Goal: Task Accomplishment & Management: Use online tool/utility

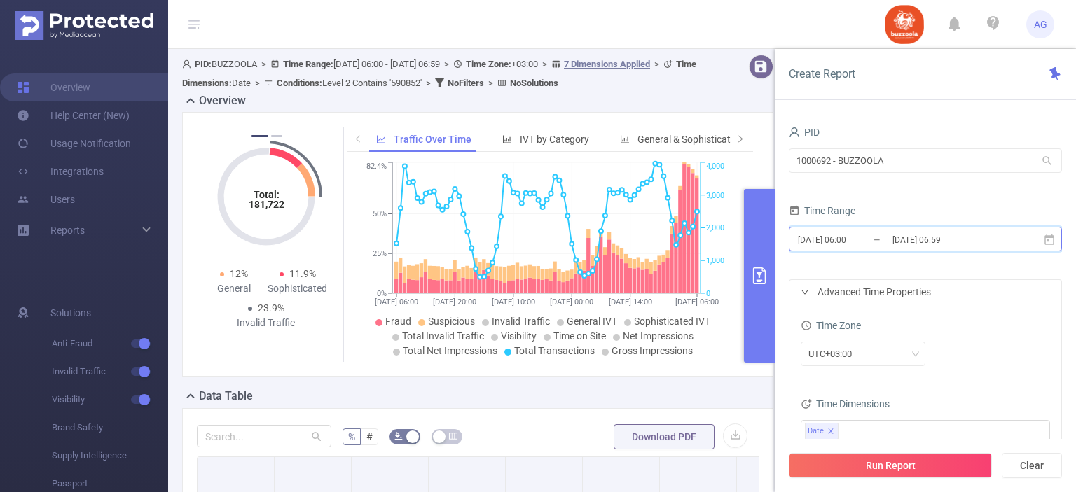
click at [1051, 242] on icon at bounding box center [1049, 240] width 13 height 13
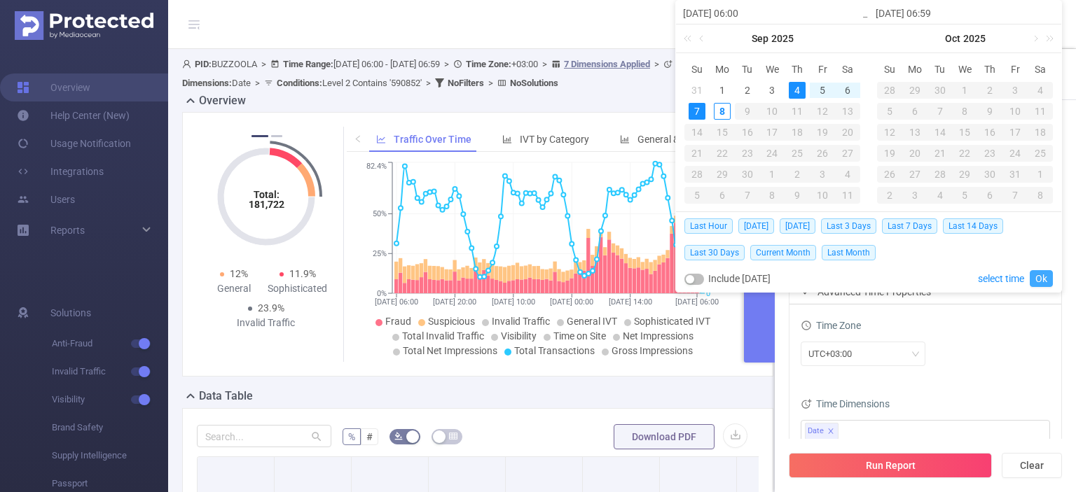
click at [1045, 275] on link "Ok" at bounding box center [1040, 278] width 23 height 17
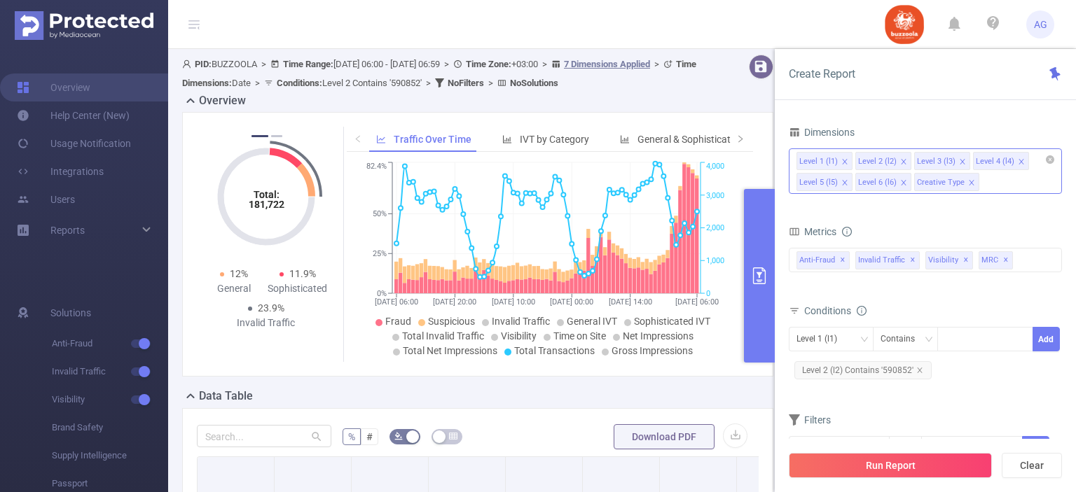
click at [995, 173] on div "Level 1 (l1) Level 2 (l2) Level 3 (l3) Level 4 (l4) Level 5 (l5) Level 6 (l6) C…" at bounding box center [924, 171] width 273 height 46
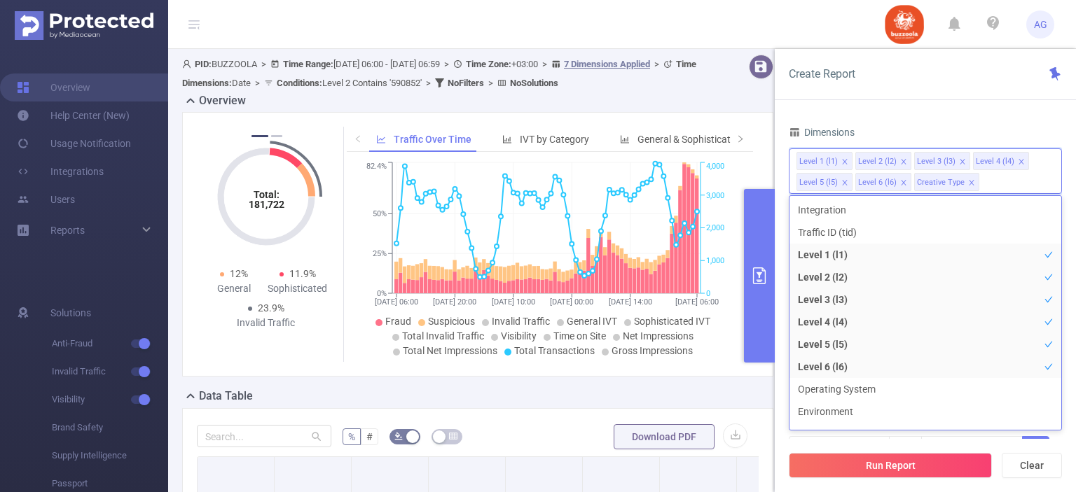
click at [1064, 341] on div "PID 1000692 - BUZZOOLA 1000692 - BUZZOOLA Time Range [DATE] 06:00 _ [DATE] 06:5…" at bounding box center [924, 313] width 301 height 408
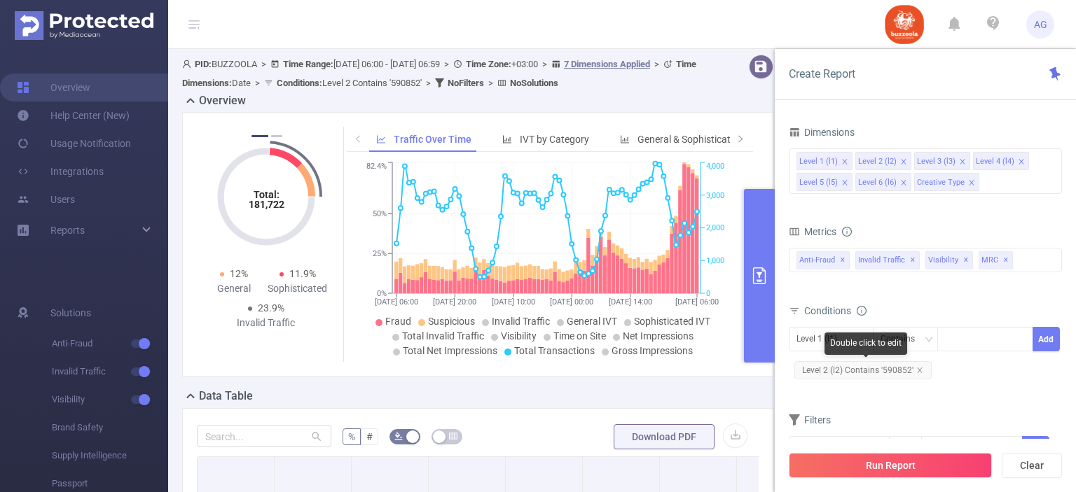
click at [922, 372] on span "Level 2 (l2) Contains '590852'" at bounding box center [862, 370] width 137 height 18
click at [905, 369] on span "Level 2 (l2) Contains '590852'" at bounding box center [862, 370] width 137 height 18
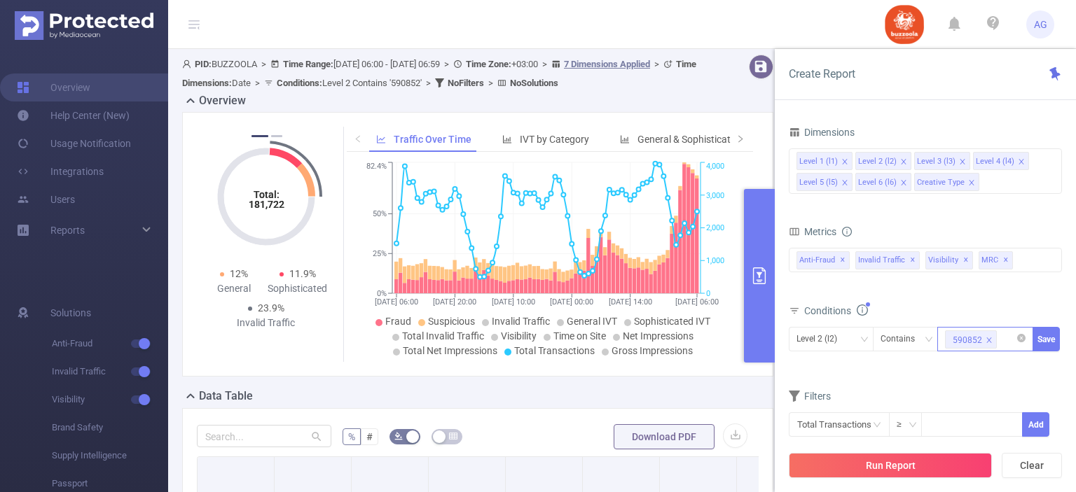
click at [987, 338] on icon "icon: close" at bounding box center [988, 340] width 7 height 7
click at [987, 338] on div at bounding box center [985, 339] width 81 height 23
paste input "583324"
type input "583324"
click at [966, 368] on li "583324" at bounding box center [985, 366] width 96 height 22
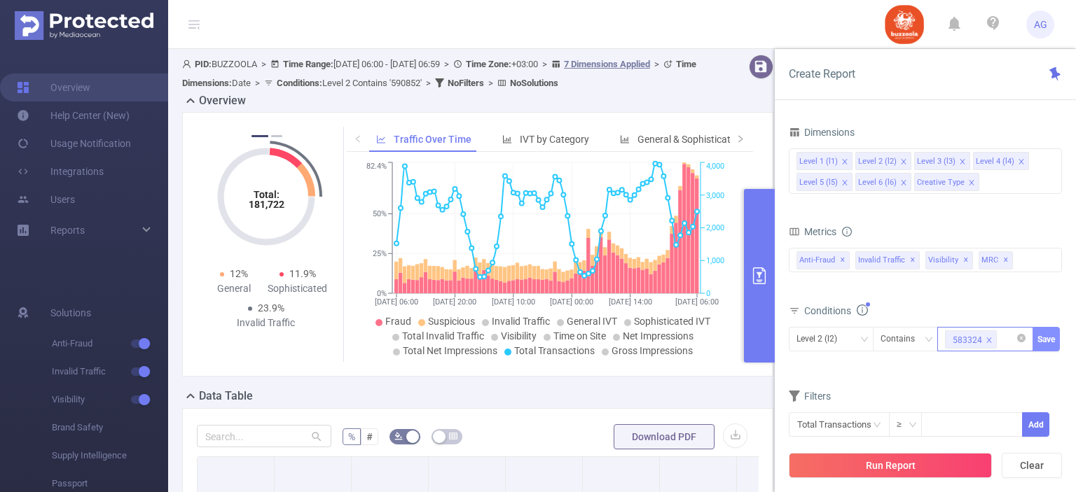
click at [1036, 335] on button "Save" at bounding box center [1045, 339] width 27 height 25
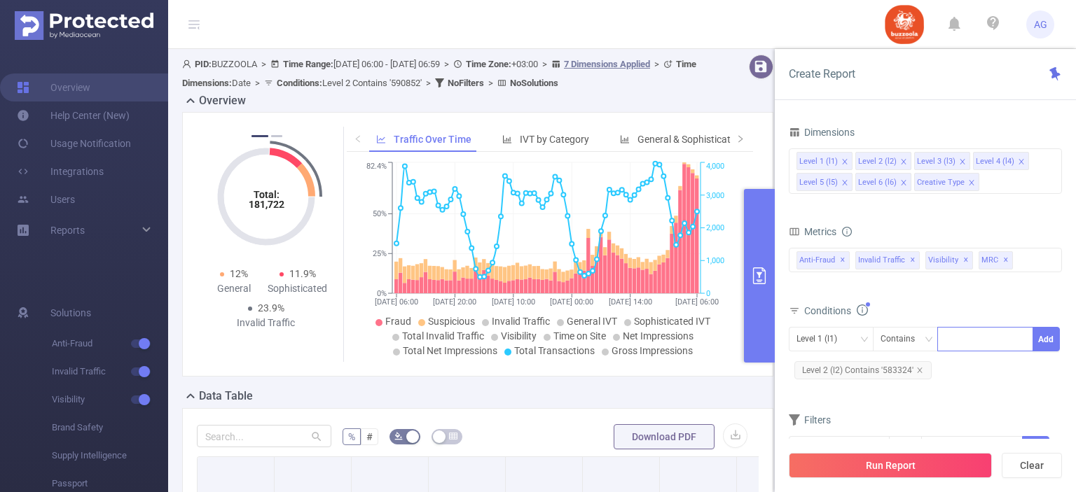
click at [936, 316] on div "Conditions" at bounding box center [924, 312] width 273 height 23
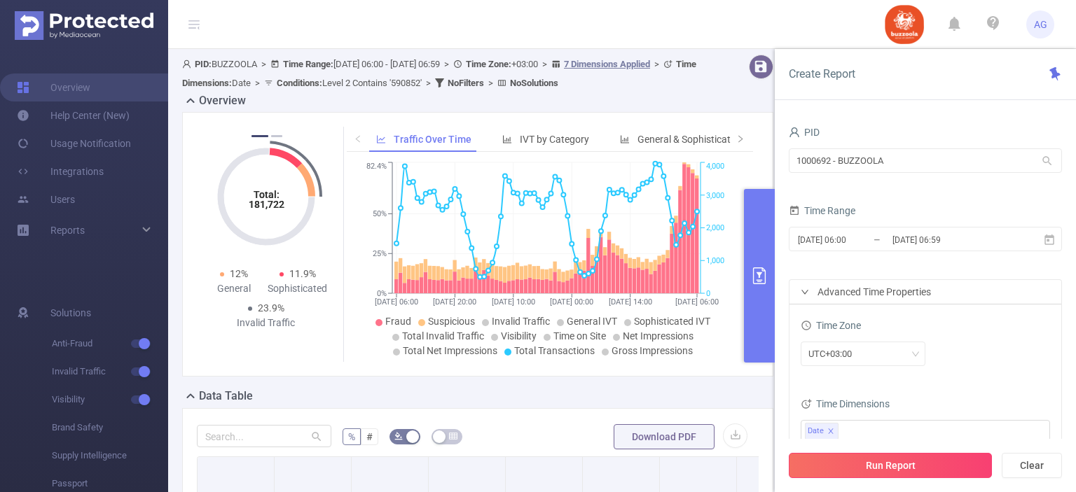
click at [898, 459] on button "Run Report" at bounding box center [889, 465] width 203 height 25
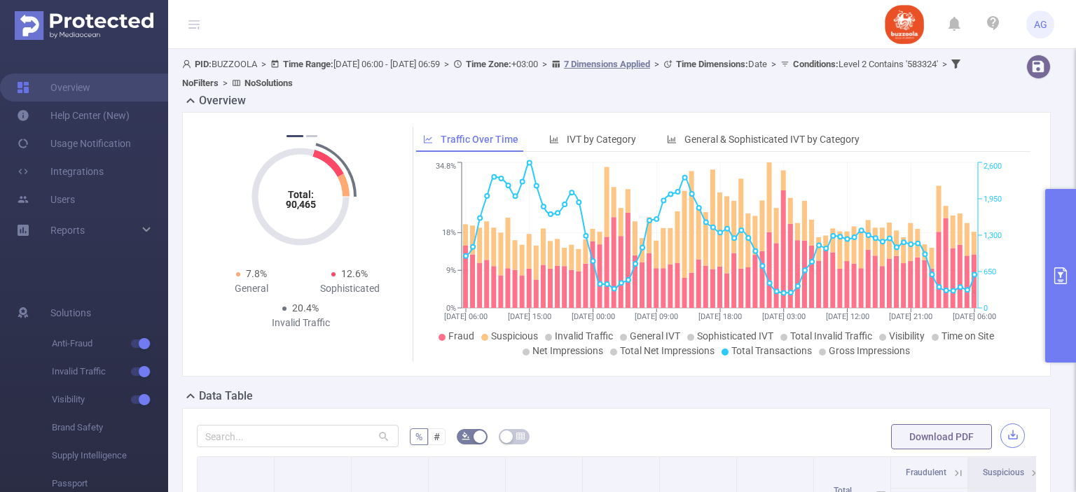
click at [1000, 436] on button "button" at bounding box center [1012, 436] width 25 height 25
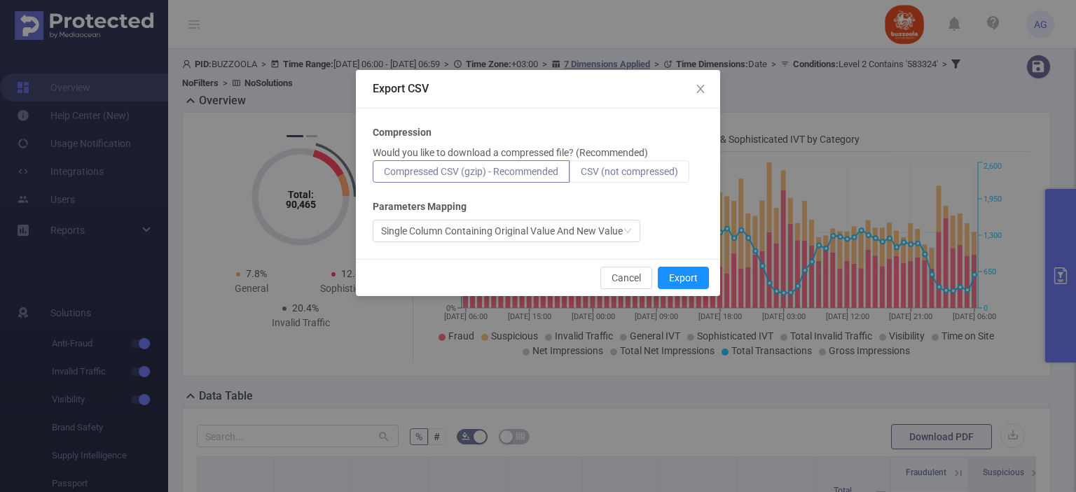
click at [674, 166] on span "CSV (not compressed)" at bounding box center [628, 171] width 97 height 11
click at [580, 175] on input "CSV (not compressed)" at bounding box center [580, 175] width 0 height 0
click at [697, 270] on button "Export" at bounding box center [683, 278] width 51 height 22
